Goal: Information Seeking & Learning: Learn about a topic

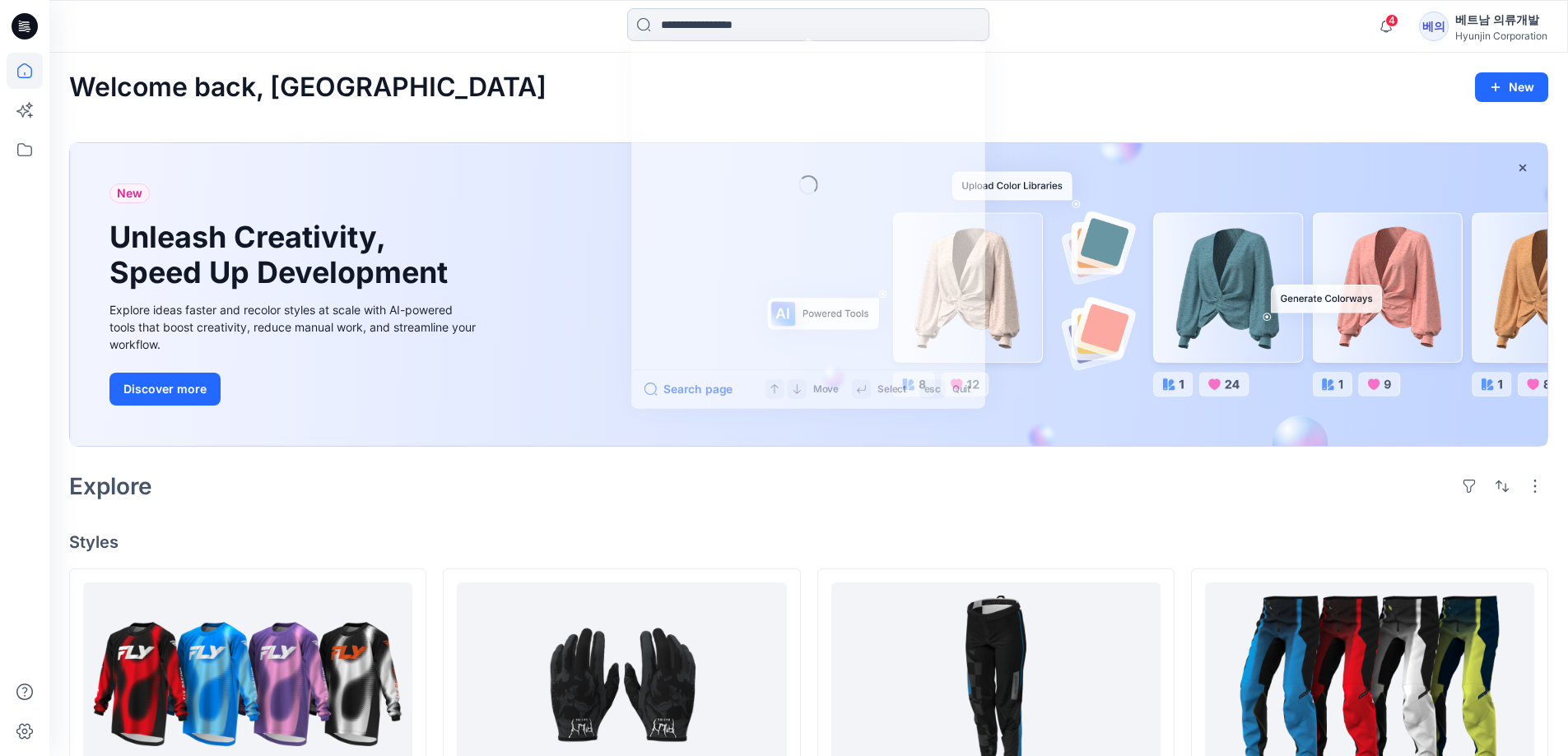
click at [661, 24] on input at bounding box center [808, 25] width 362 height 33
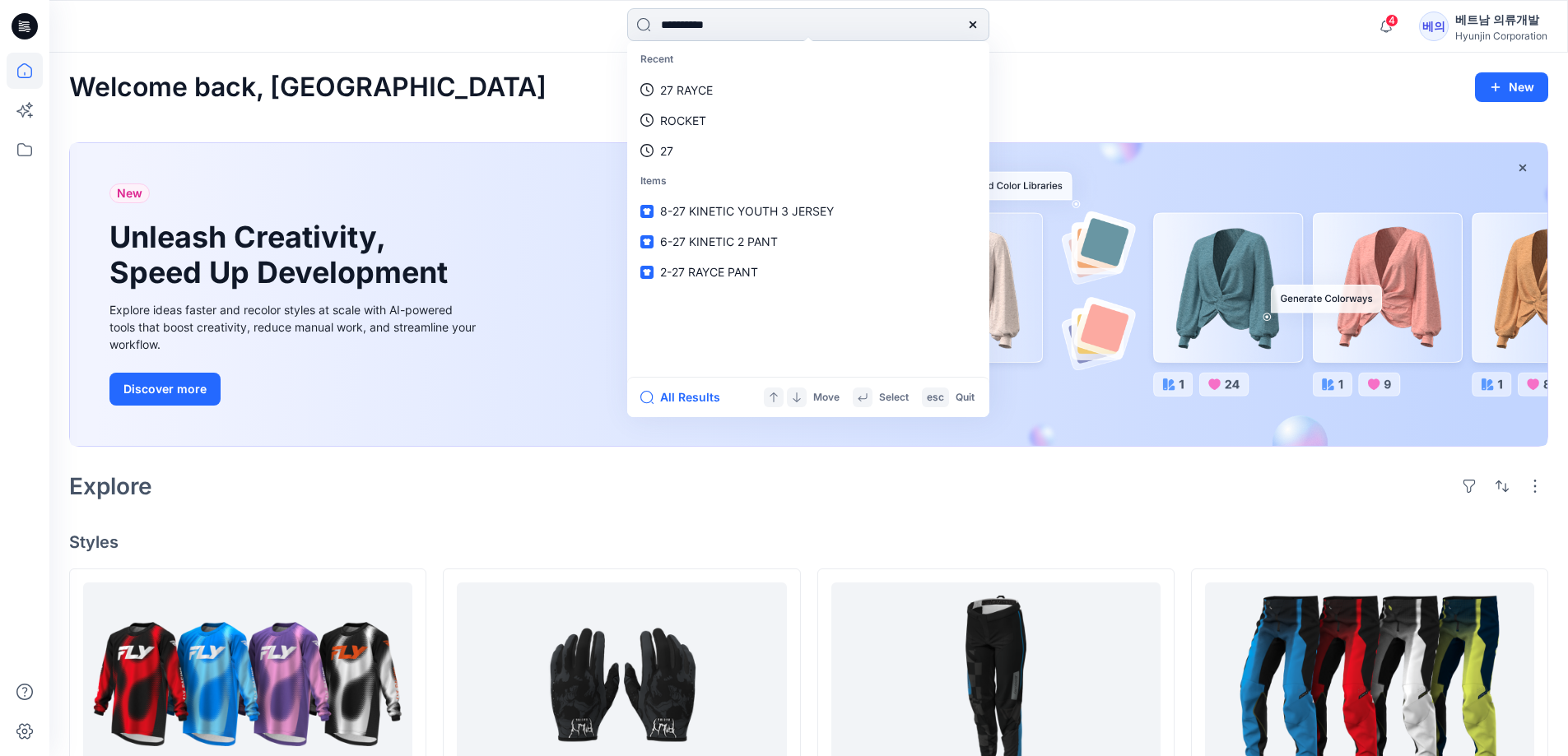
type input "**********"
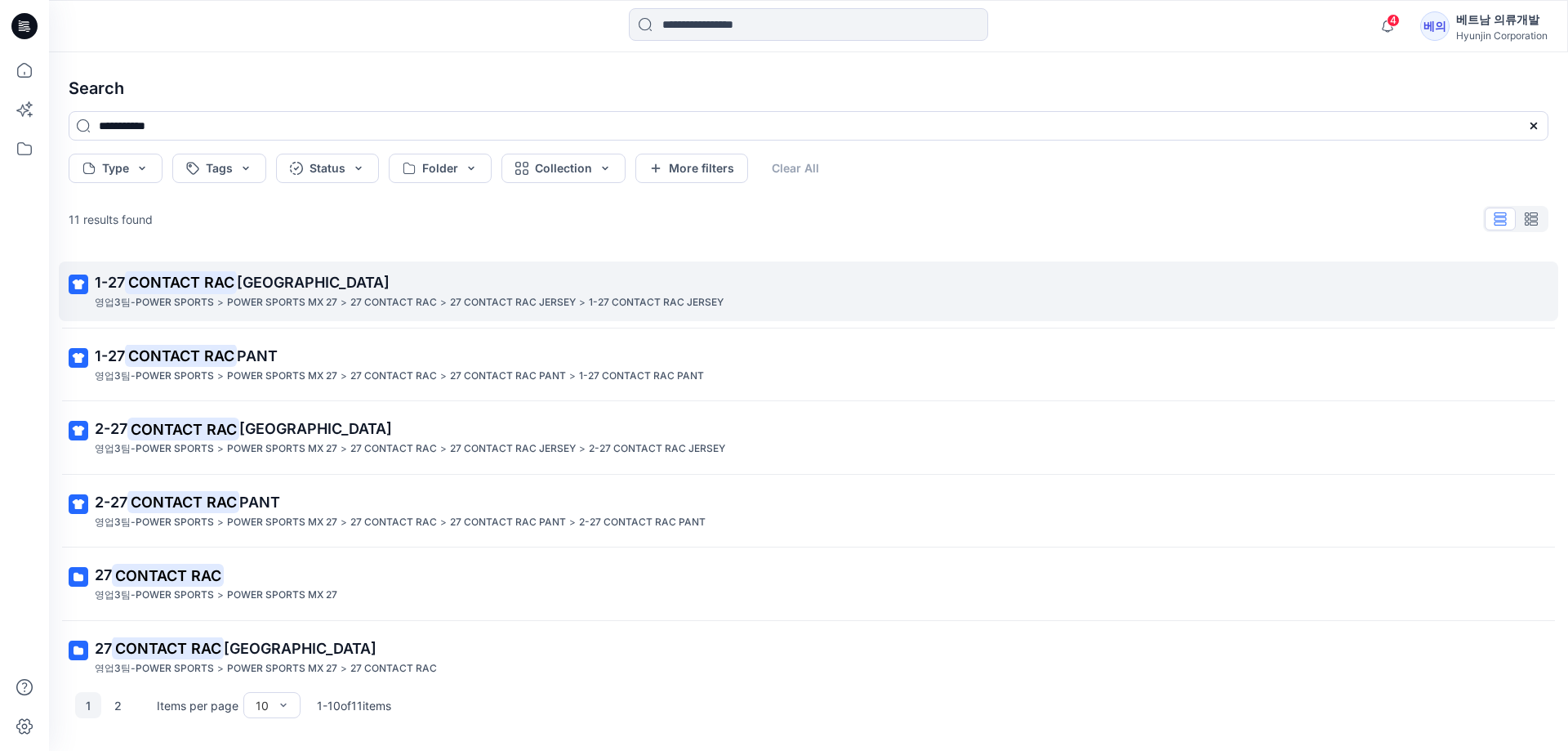
click at [236, 278] on mark "CONTACT RAC" at bounding box center [181, 282] width 112 height 23
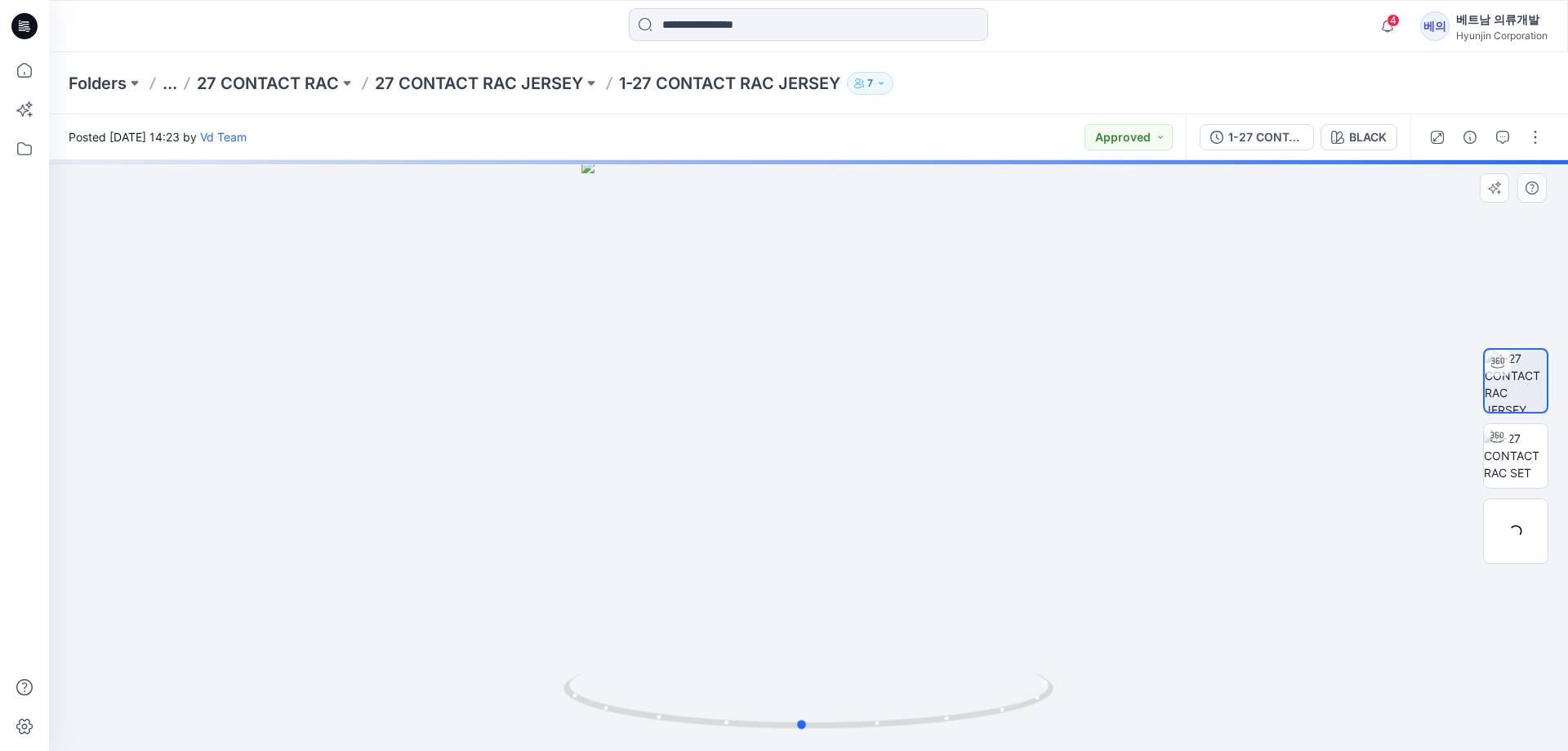
click at [911, 528] on div at bounding box center [808, 456] width 1519 height 591
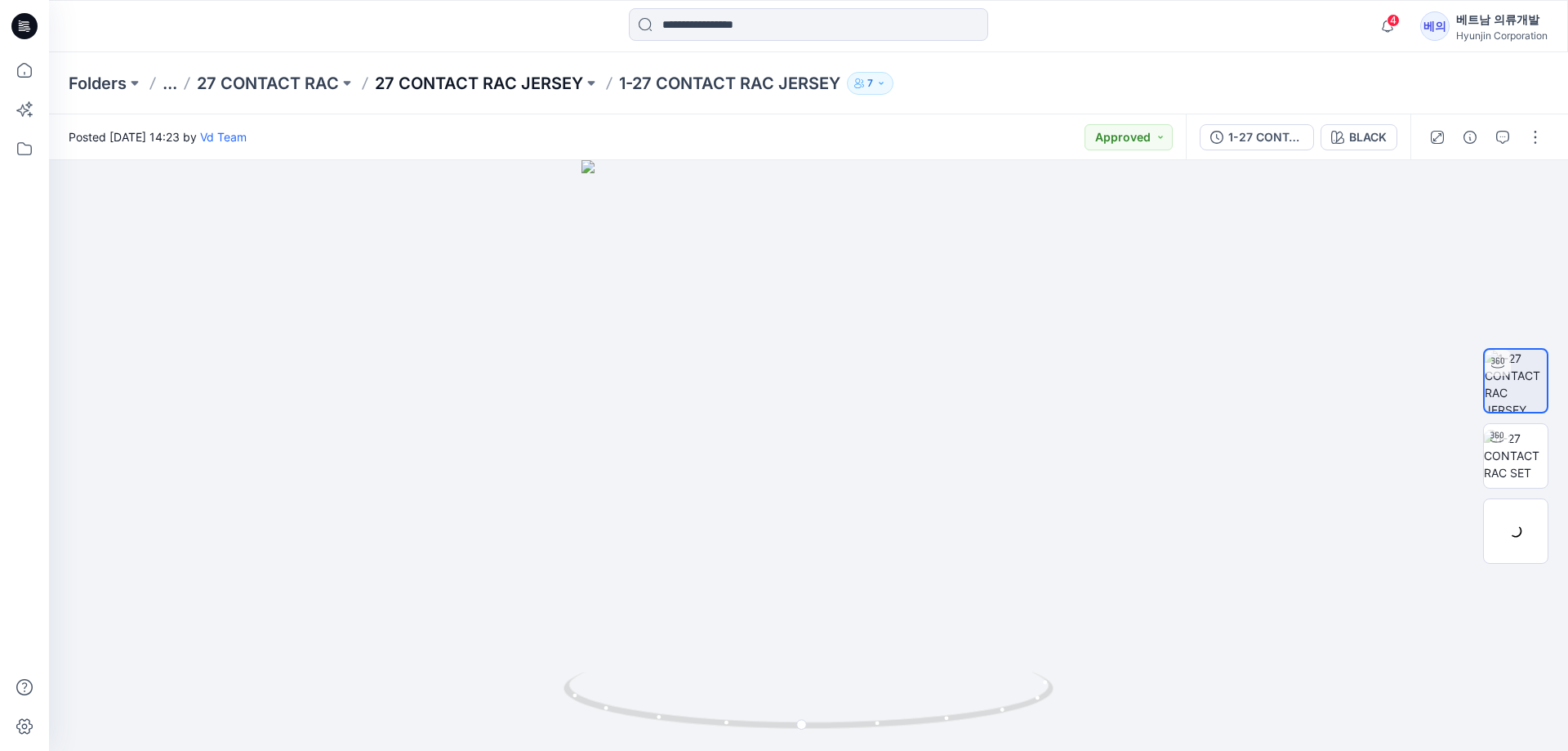
click at [542, 84] on p "27 CONTACT RAC JERSEY" at bounding box center [478, 83] width 208 height 23
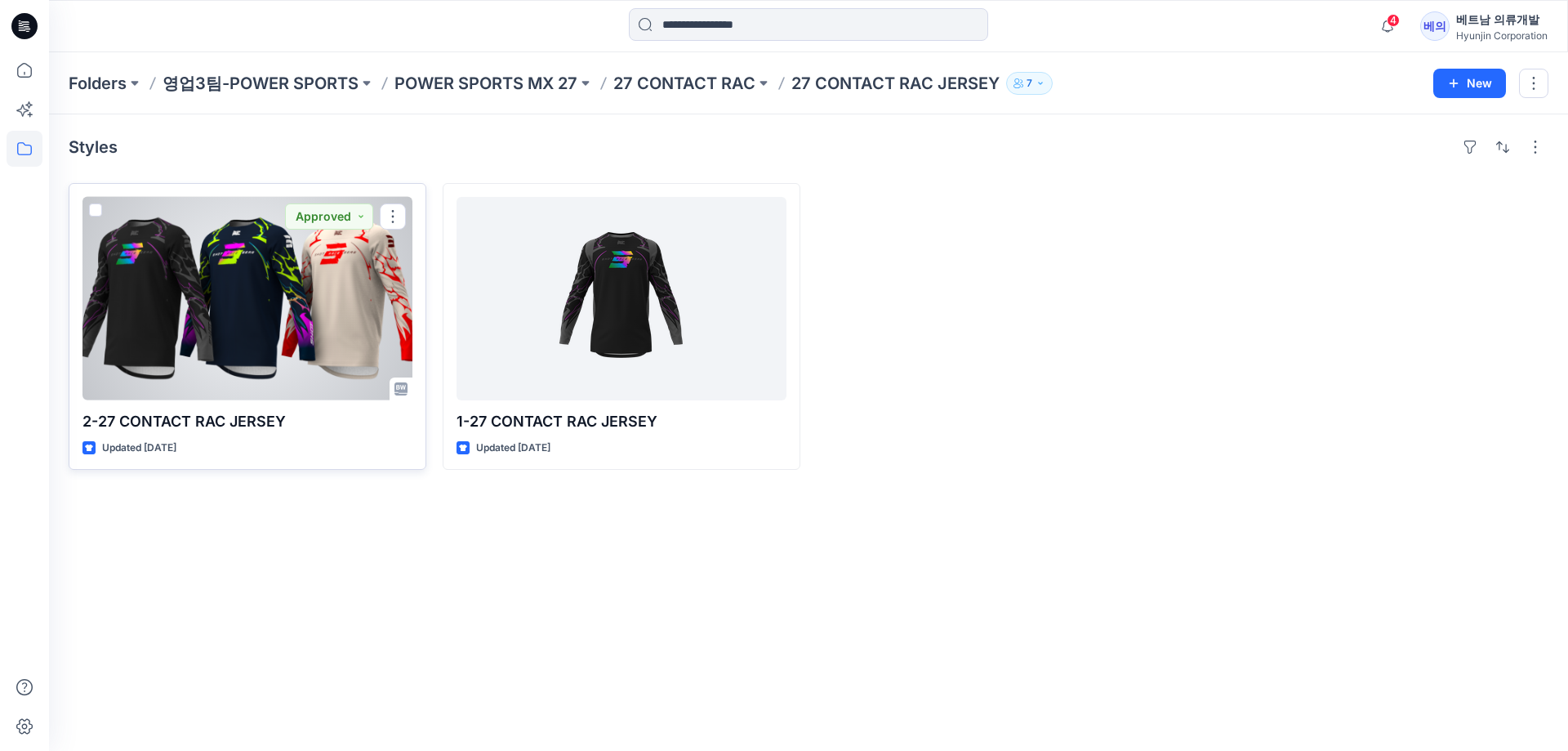
click at [312, 293] on div at bounding box center [247, 299] width 330 height 204
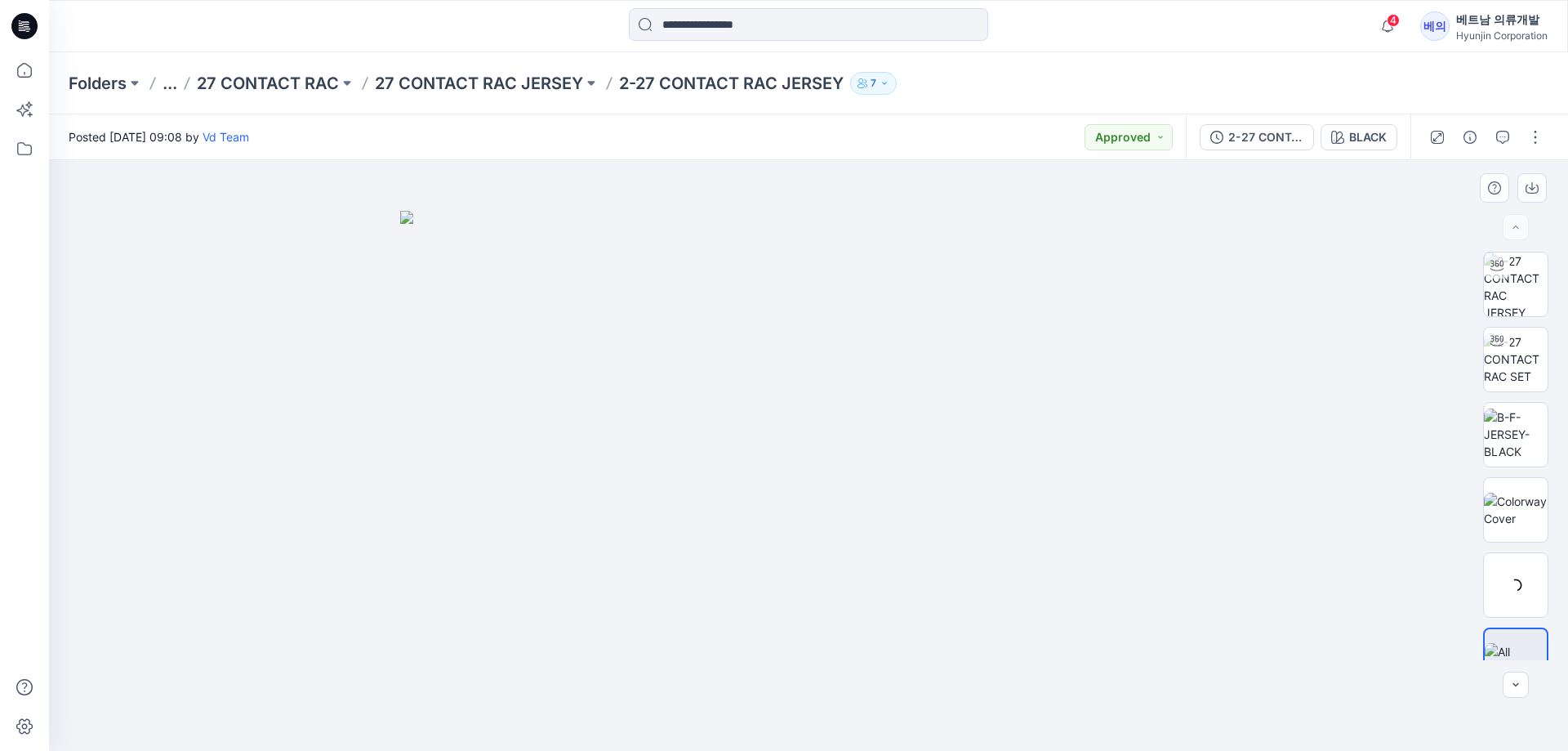
click at [810, 394] on img at bounding box center [808, 481] width 817 height 541
click at [1519, 422] on img at bounding box center [1516, 435] width 64 height 51
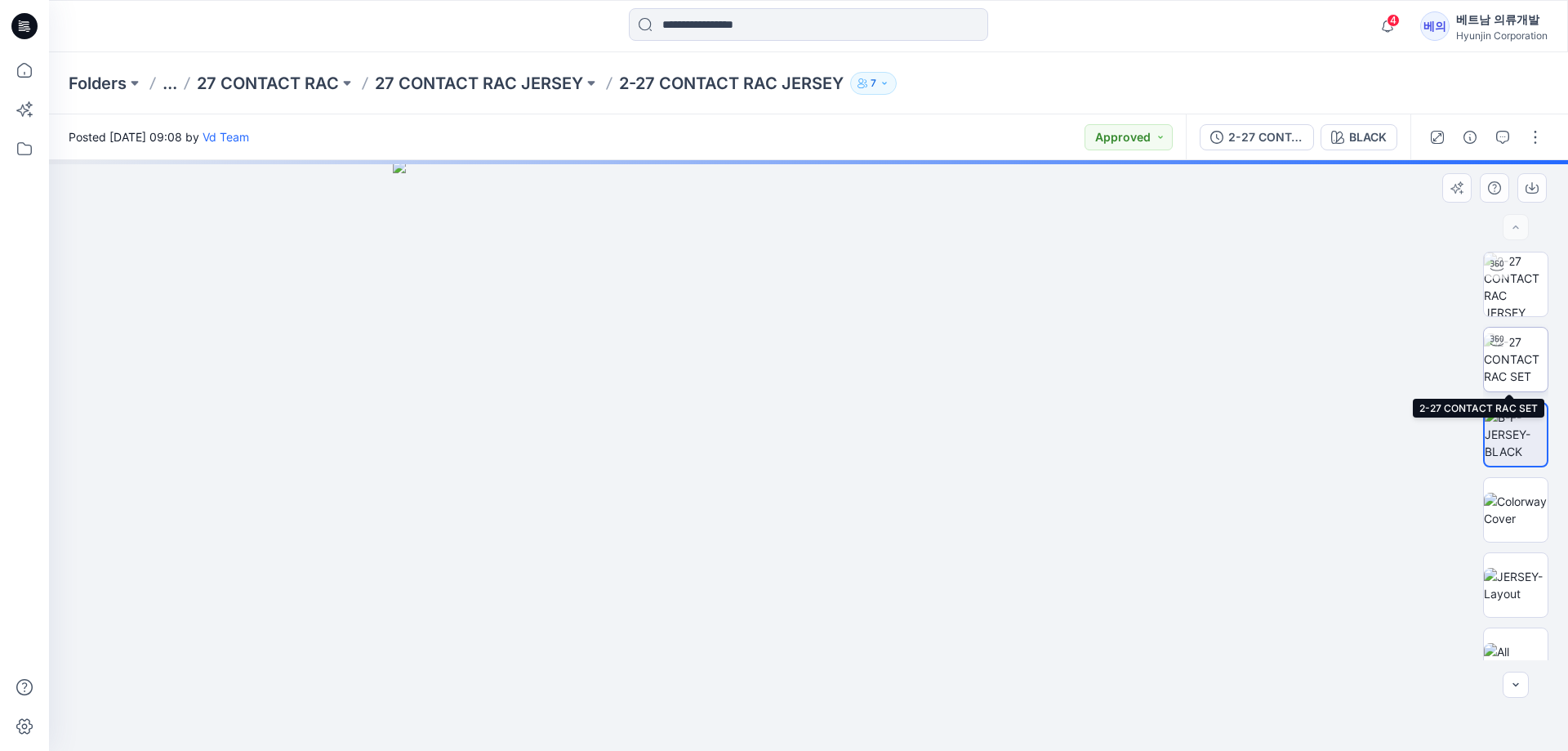
click at [1498, 364] on img at bounding box center [1516, 359] width 64 height 51
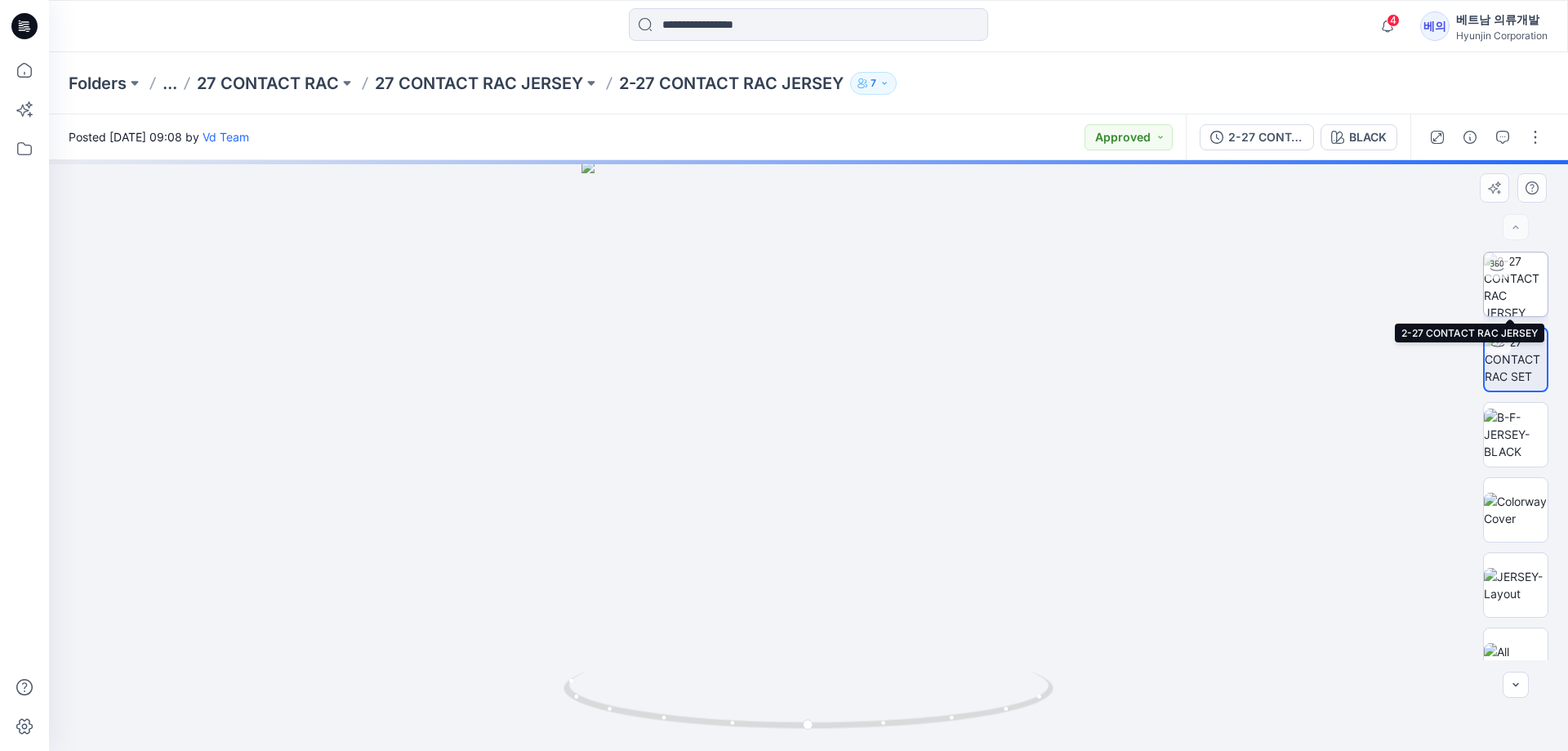
click at [1517, 282] on img at bounding box center [1516, 284] width 64 height 64
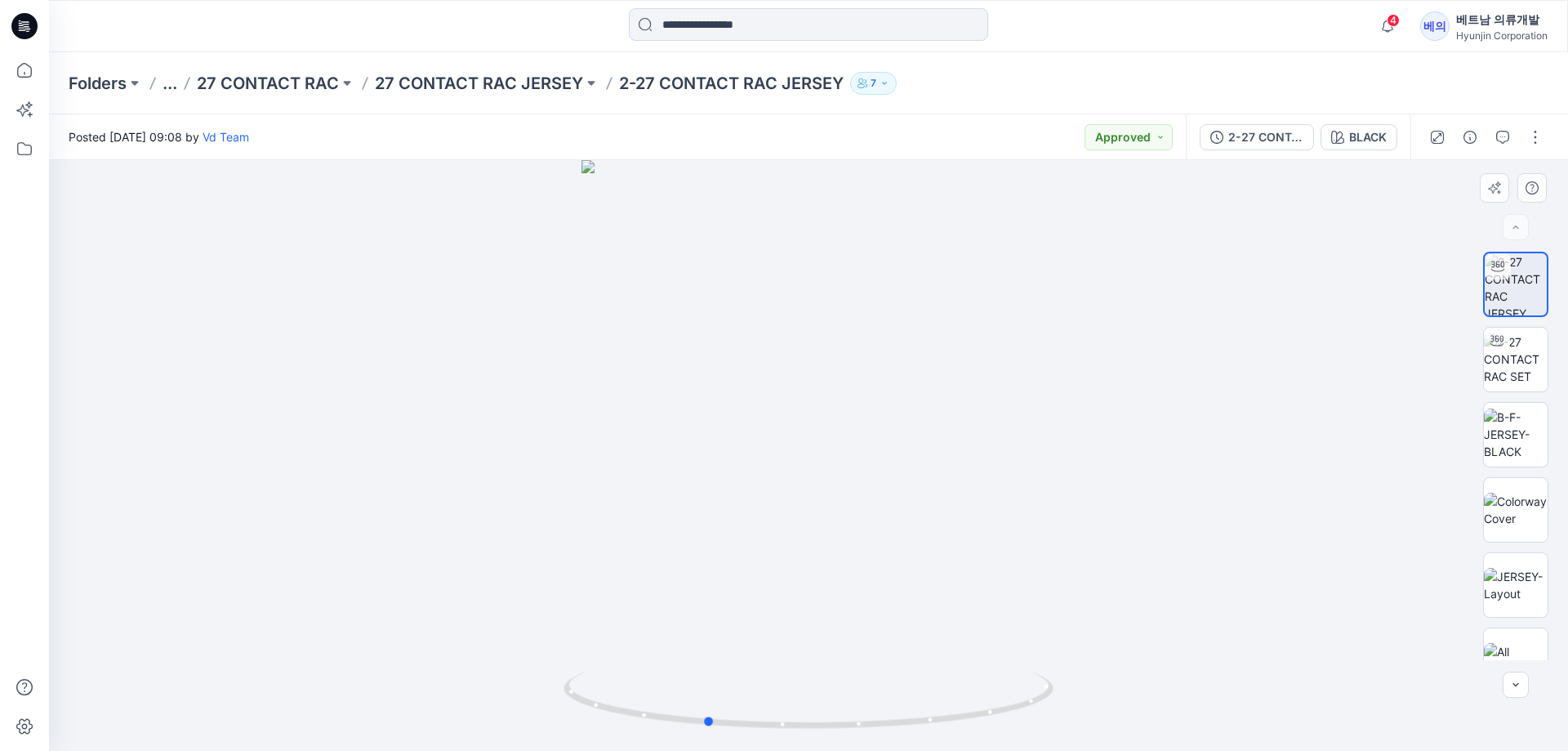
drag, startPoint x: 1039, startPoint y: 496, endPoint x: 979, endPoint y: 516, distance: 63.2
click at [979, 516] on div at bounding box center [808, 456] width 1519 height 591
click at [1519, 510] on img at bounding box center [1516, 509] width 64 height 34
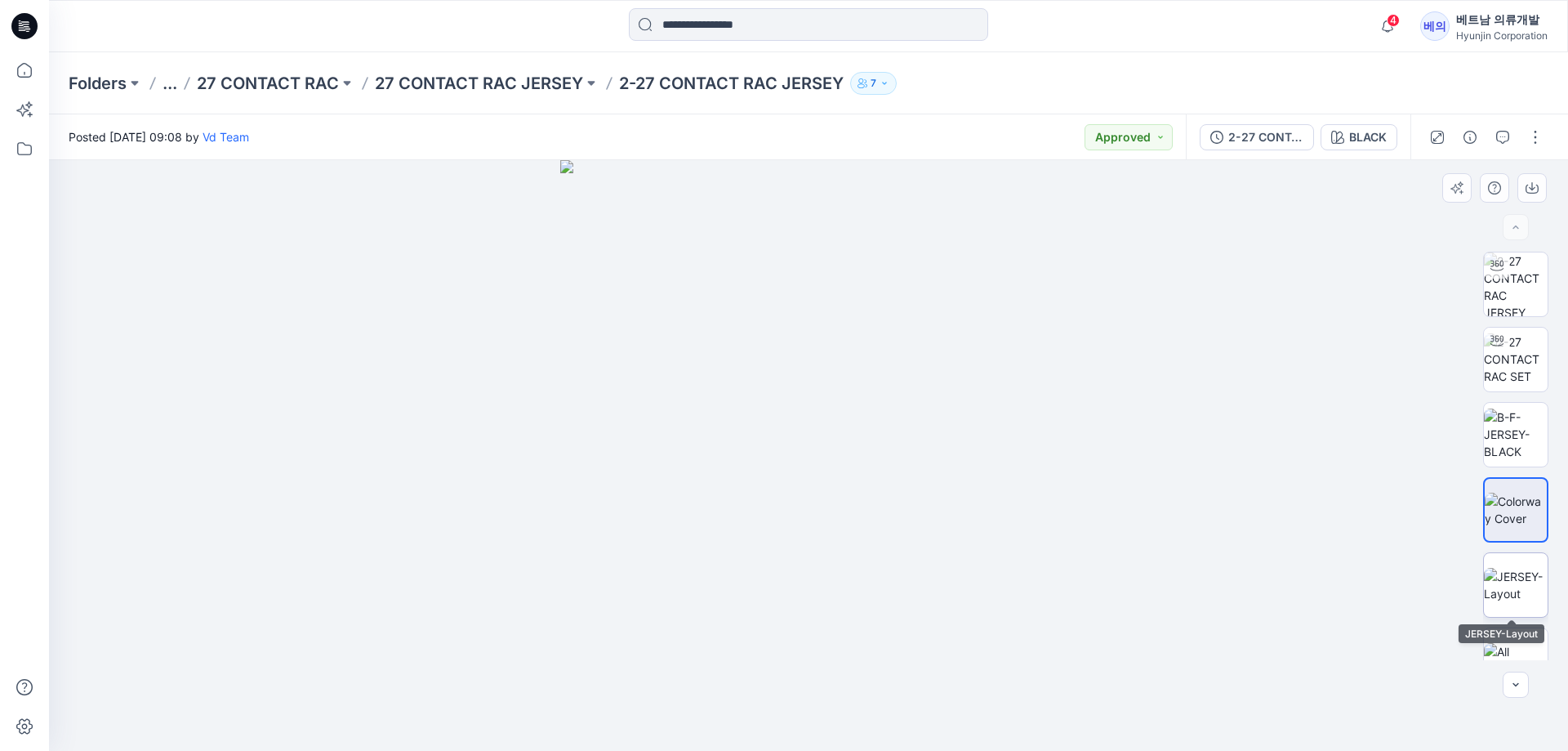
click at [1524, 581] on img at bounding box center [1516, 584] width 64 height 34
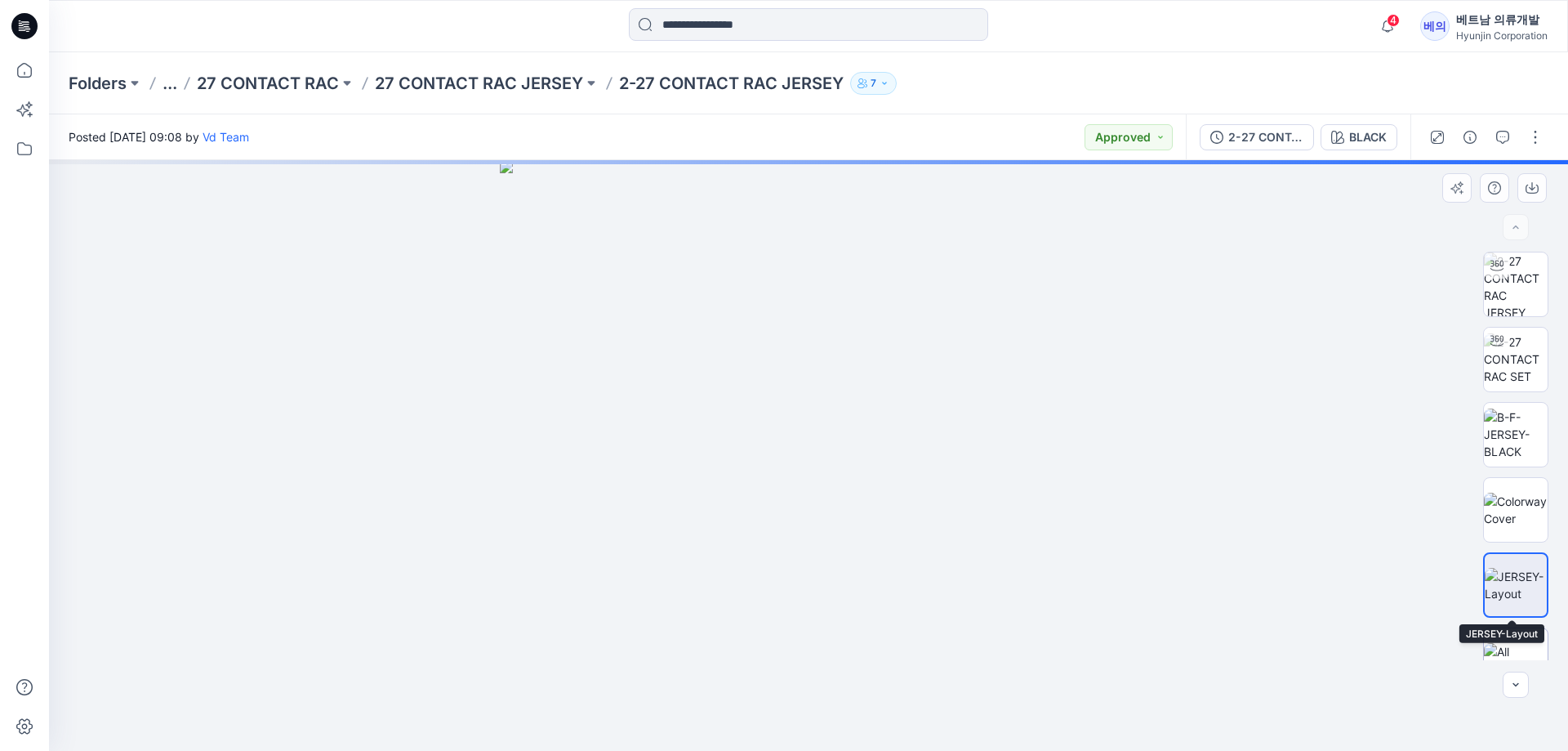
scroll to position [33, 0]
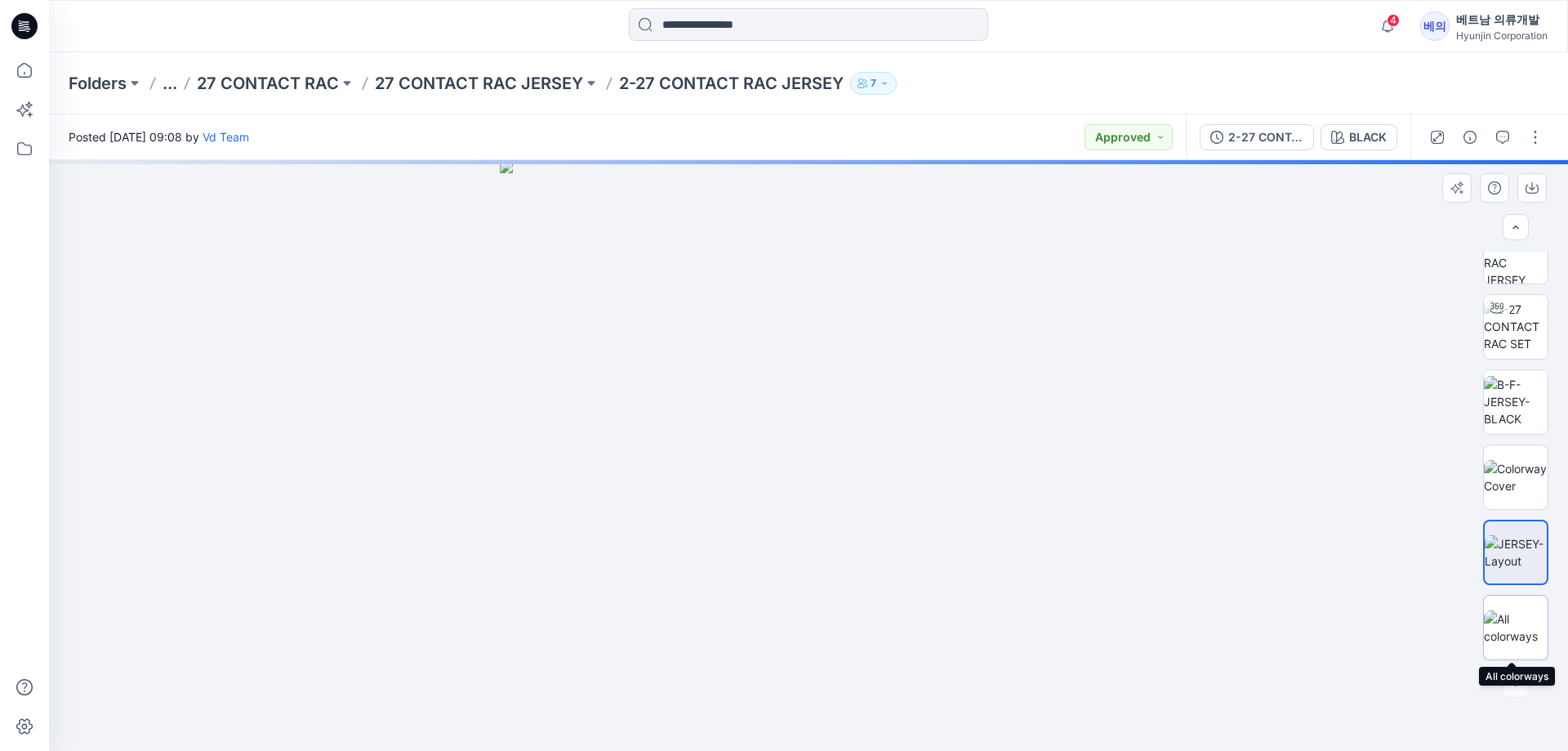
click at [1510, 627] on img at bounding box center [1516, 627] width 64 height 34
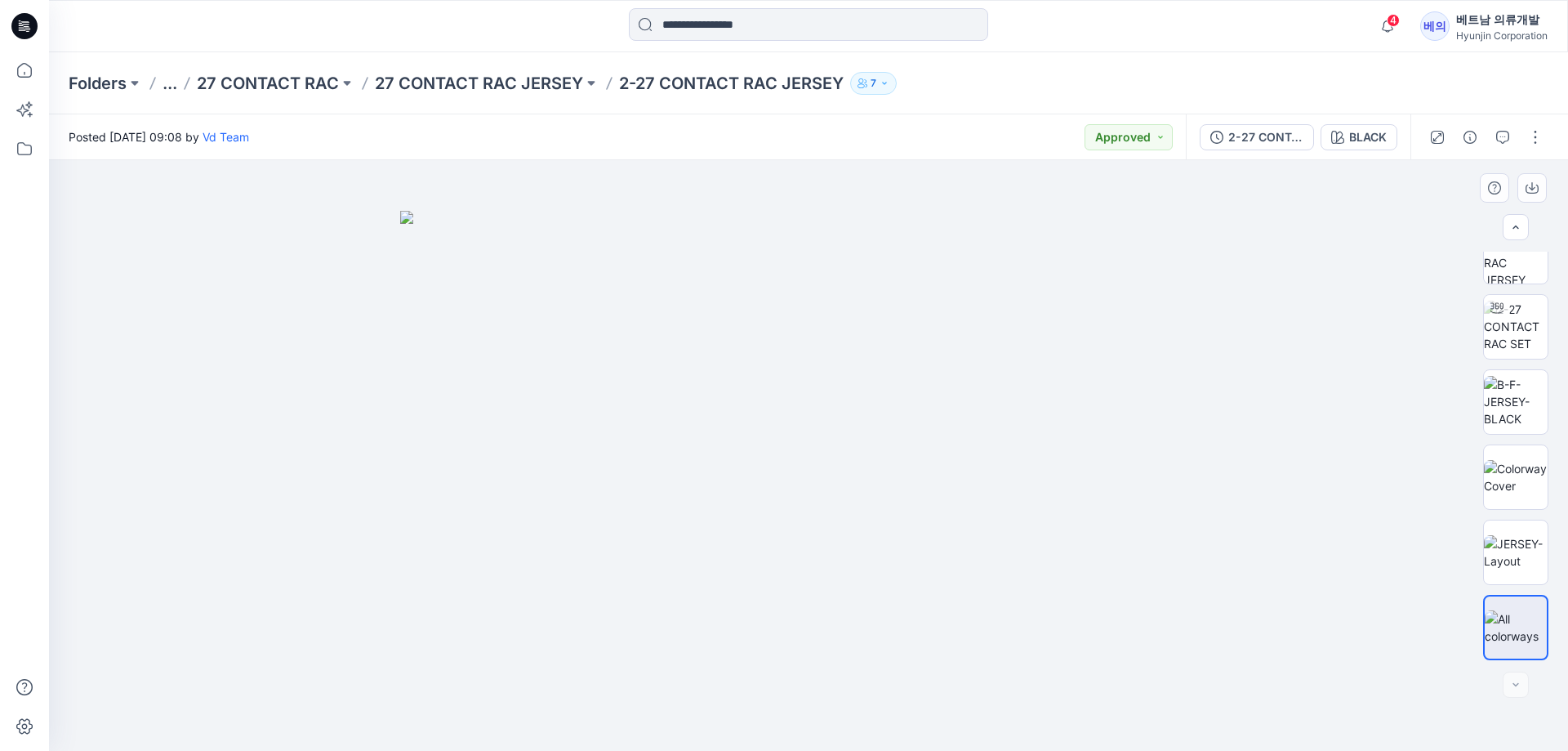
drag, startPoint x: 1138, startPoint y: 460, endPoint x: 1024, endPoint y: 470, distance: 114.4
click at [1024, 470] on img at bounding box center [808, 481] width 817 height 541
drag, startPoint x: 906, startPoint y: 464, endPoint x: 856, endPoint y: 464, distance: 50.0
click at [856, 464] on img at bounding box center [808, 481] width 817 height 541
click at [1505, 553] on img at bounding box center [1516, 552] width 64 height 34
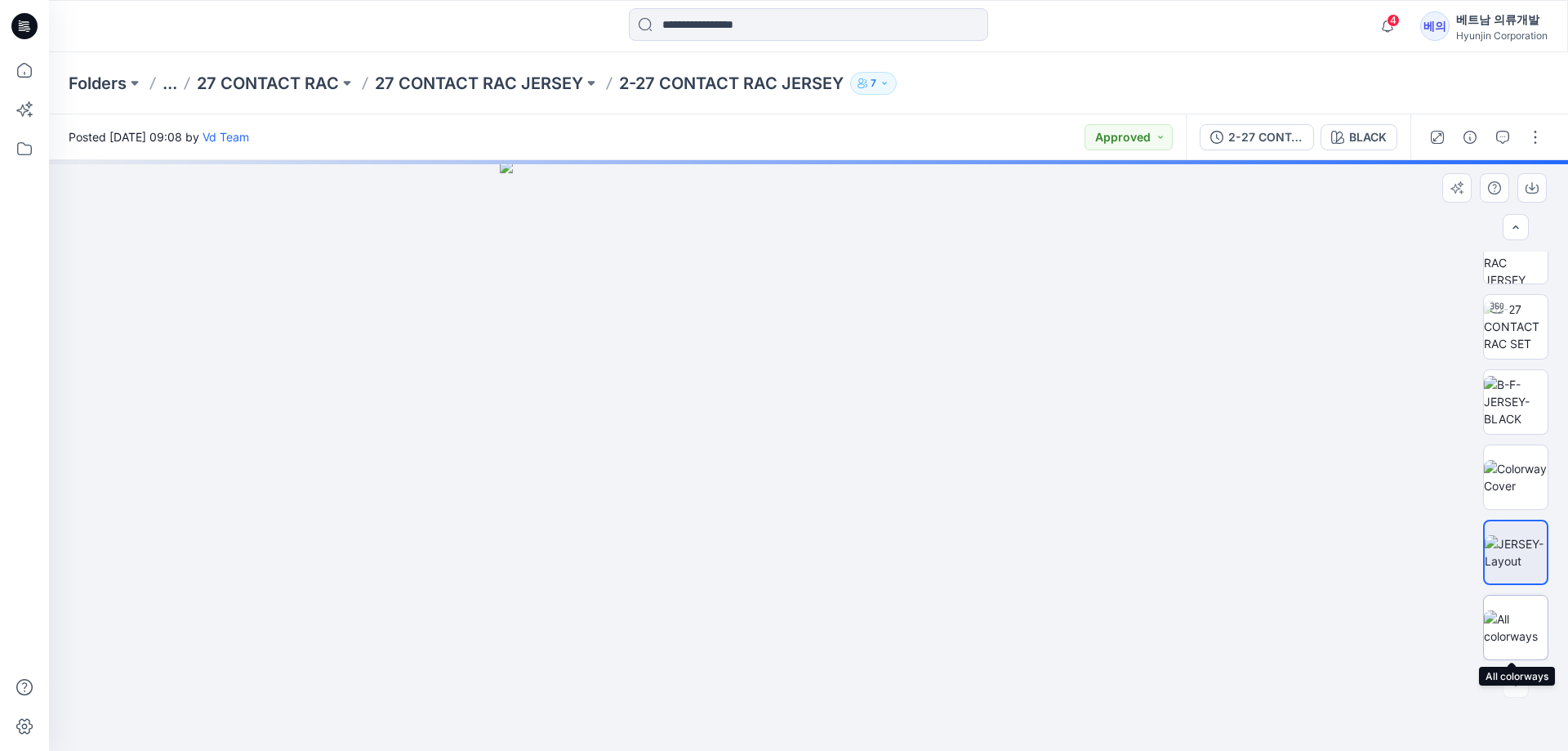
click at [1516, 617] on img at bounding box center [1516, 627] width 64 height 34
